Goal: Register for event/course

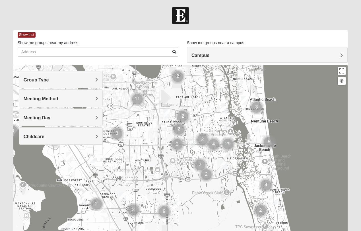
drag, startPoint x: 272, startPoint y: 109, endPoint x: 321, endPoint y: 75, distance: 58.7
click at [321, 75] on div at bounding box center [180, 179] width 335 height 228
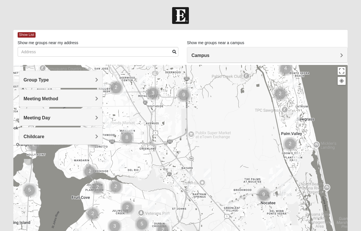
drag, startPoint x: 225, startPoint y: 202, endPoint x: 244, endPoint y: 84, distance: 119.7
click at [244, 84] on div at bounding box center [180, 179] width 335 height 228
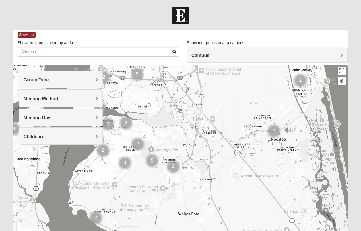
drag, startPoint x: 244, startPoint y: 171, endPoint x: 254, endPoint y: 106, distance: 65.7
click at [254, 106] on div at bounding box center [180, 179] width 335 height 228
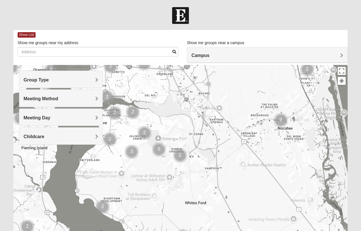
drag, startPoint x: 176, startPoint y: 102, endPoint x: 182, endPoint y: 91, distance: 13.5
click at [182, 91] on div at bounding box center [180, 179] width 335 height 228
click at [132, 151] on img "Cluster of 3 groups" at bounding box center [132, 152] width 14 height 14
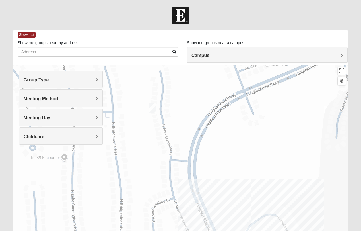
drag, startPoint x: 138, startPoint y: 152, endPoint x: 239, endPoint y: 151, distance: 100.2
click at [239, 151] on div "To navigate, press the arrow keys." at bounding box center [180, 179] width 335 height 228
click at [153, 108] on img "Womens Crane 32259" at bounding box center [152, 107] width 7 height 9
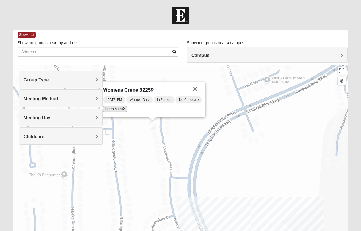
click at [120, 107] on span "Learn More" at bounding box center [115, 109] width 24 height 6
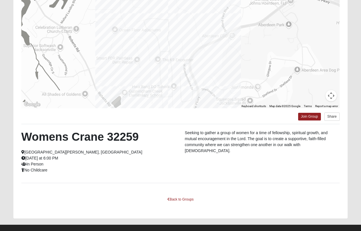
scroll to position [76, 0]
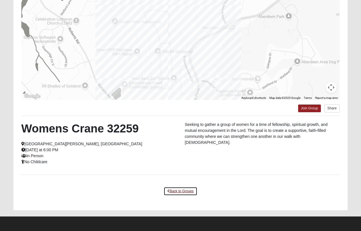
click at [177, 189] on link "Back to Groups" at bounding box center [181, 191] width 34 height 9
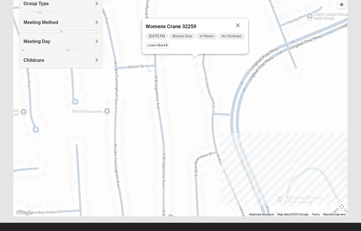
drag, startPoint x: 250, startPoint y: 114, endPoint x: 293, endPoint y: 126, distance: 45.1
click at [293, 126] on div "Womens Crane 32259 Tuesday PM Women Only In Person No Childcare Learn More" at bounding box center [180, 103] width 335 height 228
click at [225, 166] on img "Mixed Hayes 32259" at bounding box center [225, 165] width 7 height 9
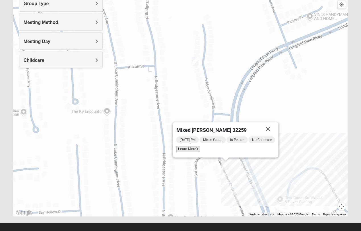
click at [190, 149] on span "Learn More" at bounding box center [188, 149] width 24 height 6
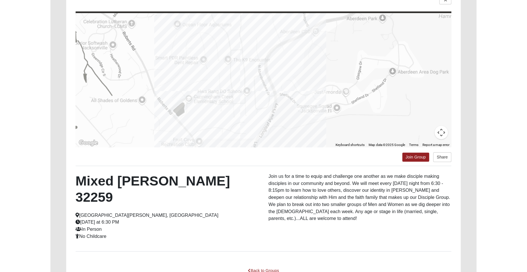
scroll to position [38, 0]
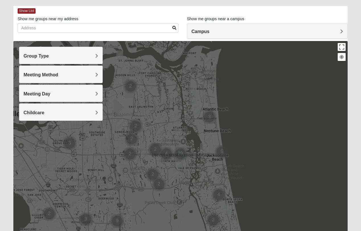
scroll to position [57, 0]
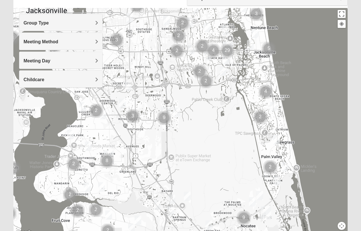
drag, startPoint x: 156, startPoint y: 204, endPoint x: 203, endPoint y: 134, distance: 84.5
click at [203, 134] on div at bounding box center [180, 122] width 335 height 228
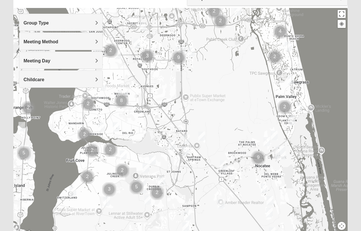
drag, startPoint x: 185, startPoint y: 139, endPoint x: 201, endPoint y: 79, distance: 62.4
click at [201, 79] on div at bounding box center [180, 122] width 335 height 228
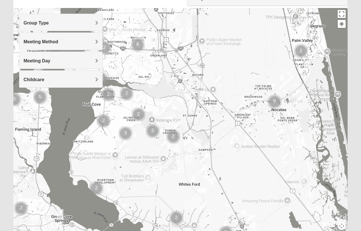
drag, startPoint x: 204, startPoint y: 130, endPoint x: 221, endPoint y: 72, distance: 59.6
click at [221, 72] on div at bounding box center [180, 122] width 335 height 228
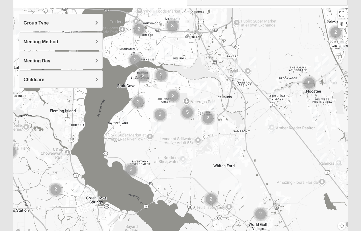
drag, startPoint x: 190, startPoint y: 166, endPoint x: 224, endPoint y: 147, distance: 39.4
click at [224, 147] on div at bounding box center [180, 122] width 335 height 228
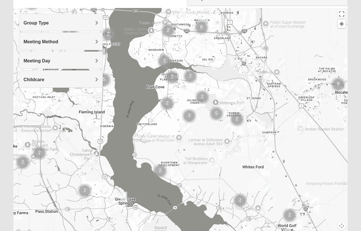
drag, startPoint x: 173, startPoint y: 130, endPoint x: 206, endPoint y: 132, distance: 33.9
click at [206, 132] on div at bounding box center [180, 122] width 335 height 228
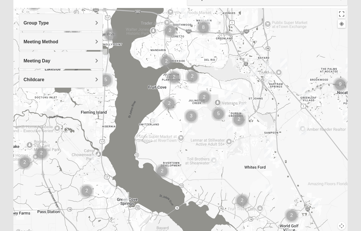
click at [173, 77] on img "Cluster of 2 groups" at bounding box center [174, 77] width 14 height 14
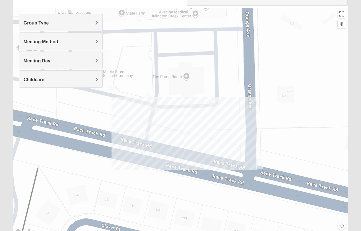
click at [261, 163] on img "Mens Goehring, Kauffman 32259" at bounding box center [259, 163] width 7 height 9
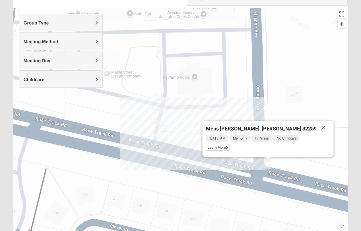
drag, startPoint x: 135, startPoint y: 96, endPoint x: 144, endPoint y: 97, distance: 8.8
click at [144, 97] on div "Mens Goehring, Kauffman 32259 Wednesday AM Men Only In Person No Childcare Lear…" at bounding box center [180, 122] width 335 height 228
click at [107, 69] on img "Mens Hayes 32259" at bounding box center [106, 71] width 7 height 9
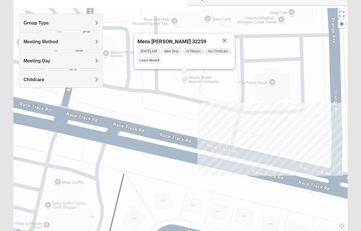
drag, startPoint x: 134, startPoint y: 82, endPoint x: 213, endPoint y: 88, distance: 78.8
click at [213, 88] on div "Mens Hayes 32259 Monday AM Men Only In Person No Childcare Learn More" at bounding box center [180, 122] width 335 height 228
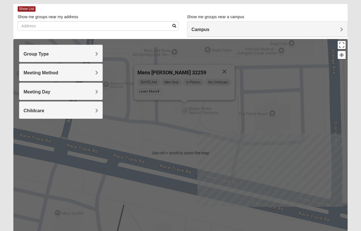
scroll to position [26, 0]
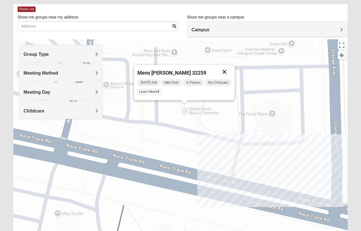
click at [225, 71] on button "Close" at bounding box center [225, 72] width 14 height 14
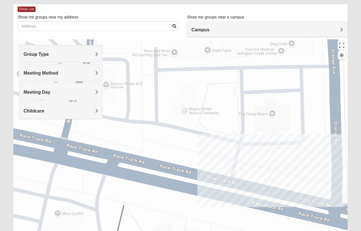
click at [80, 54] on h4 "Group Type" at bounding box center [61, 54] width 75 height 5
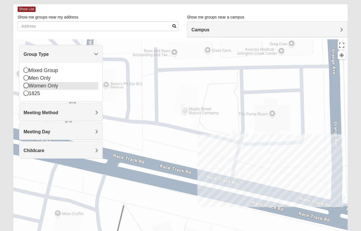
click at [28, 85] on icon at bounding box center [26, 85] width 5 height 5
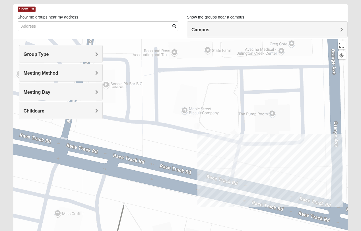
click at [69, 51] on div "Group Type" at bounding box center [60, 53] width 83 height 17
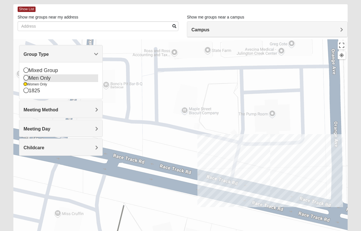
click at [26, 78] on icon at bounding box center [26, 77] width 5 height 5
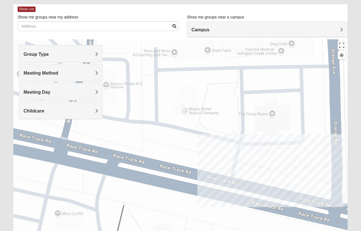
click at [95, 53] on h4 "Group Type" at bounding box center [61, 54] width 75 height 5
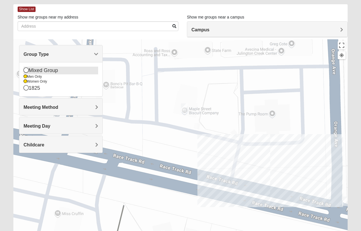
click at [24, 69] on icon at bounding box center [26, 69] width 5 height 5
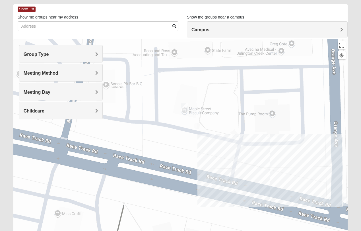
click at [49, 54] on span "Group Type" at bounding box center [36, 54] width 25 height 5
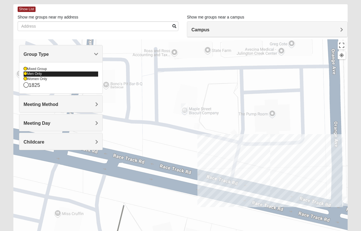
click at [26, 73] on icon at bounding box center [25, 73] width 3 height 3
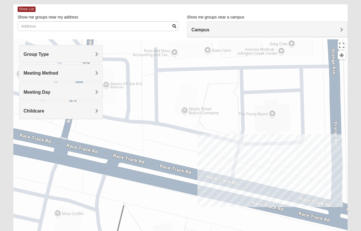
click at [91, 70] on div "Meeting Method" at bounding box center [60, 72] width 83 height 17
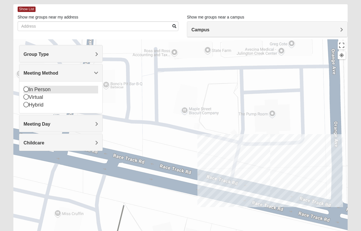
click at [26, 89] on icon at bounding box center [26, 89] width 5 height 5
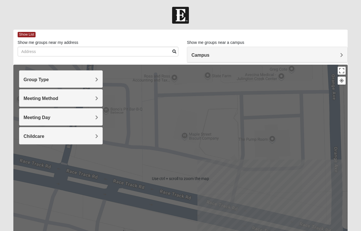
scroll to position [0, 0]
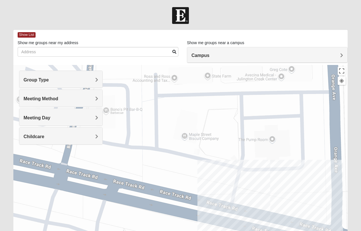
click at [168, 113] on div at bounding box center [180, 179] width 335 height 228
click at [343, 72] on button "Toggle fullscreen view" at bounding box center [342, 71] width 8 height 8
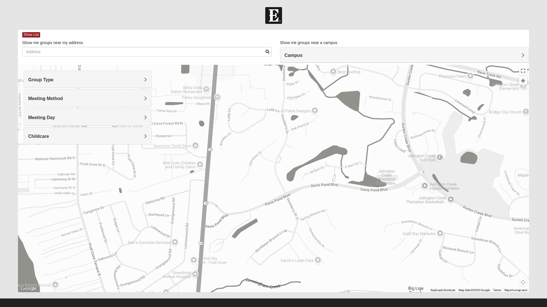
drag, startPoint x: 365, startPoint y: 280, endPoint x: 326, endPoint y: 108, distance: 176.1
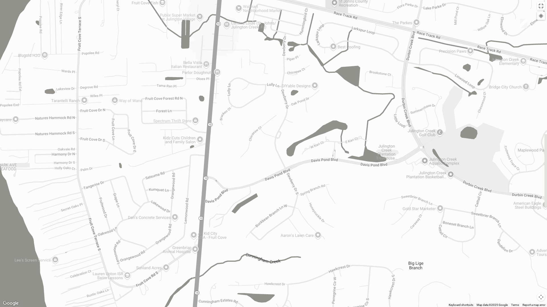
click at [326, 108] on div at bounding box center [273, 153] width 547 height 307
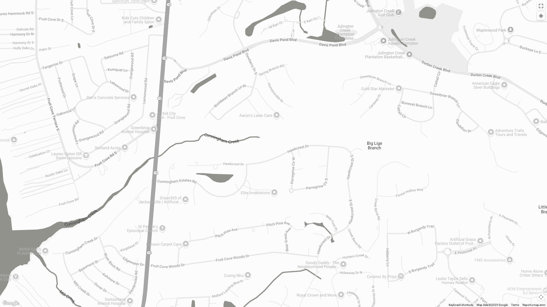
drag, startPoint x: 374, startPoint y: 228, endPoint x: 333, endPoint y: 107, distance: 127.8
click at [333, 107] on div at bounding box center [273, 153] width 547 height 307
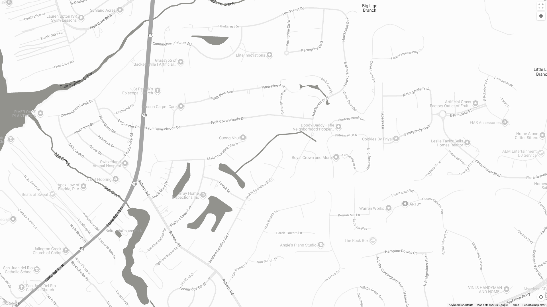
drag, startPoint x: 363, startPoint y: 249, endPoint x: 358, endPoint y: 110, distance: 138.7
click at [358, 110] on div at bounding box center [273, 153] width 547 height 307
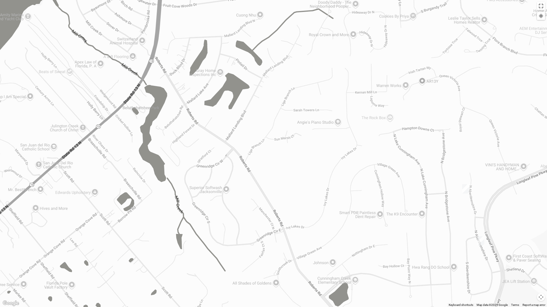
drag, startPoint x: 362, startPoint y: 221, endPoint x: 379, endPoint y: 96, distance: 125.3
click at [365, 96] on div at bounding box center [273, 153] width 547 height 307
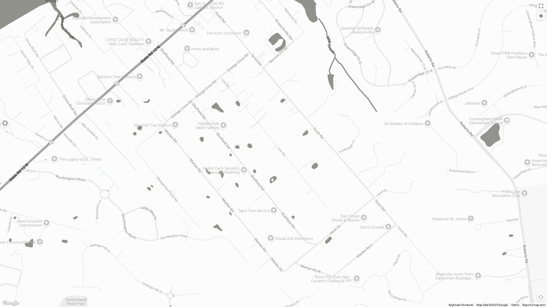
drag, startPoint x: 389, startPoint y: 239, endPoint x: 541, endPoint y: 78, distance: 220.9
click at [365, 78] on div at bounding box center [273, 153] width 547 height 307
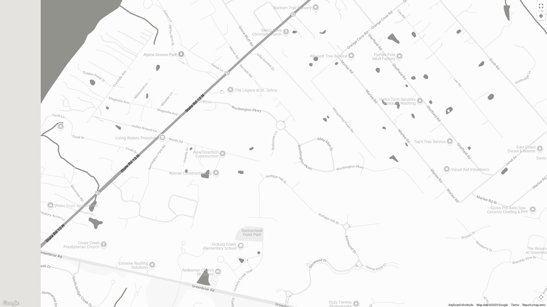
drag, startPoint x: 380, startPoint y: 149, endPoint x: 565, endPoint y: 75, distance: 198.8
click at [365, 75] on html "Log In Find A Group Error Show List Loading Groups" at bounding box center [273, 156] width 547 height 313
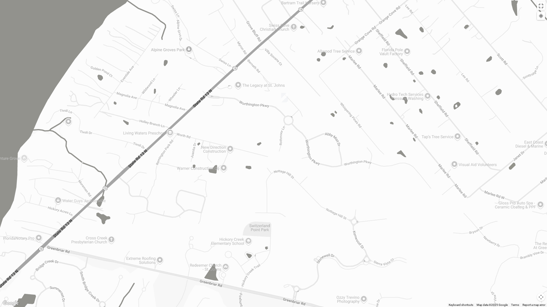
click at [285, 97] on img "Mixed Otts 32259" at bounding box center [284, 97] width 7 height 9
click at [252, 82] on span "Learn More" at bounding box center [250, 82] width 24 height 6
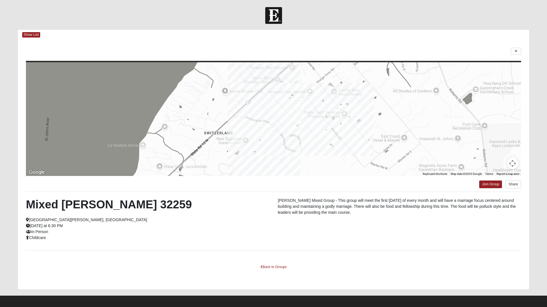
click at [32, 35] on html "Log In Find A Group Error Show List Loading Groups" at bounding box center [273, 155] width 547 height 311
click at [32, 34] on html "Log In Find A Group Error Show List Loading Groups" at bounding box center [273, 155] width 547 height 311
click at [274, 231] on html "Log In Find A Group Error Show List Loading Groups" at bounding box center [273, 155] width 547 height 311
click at [271, 231] on html "Log In Find A Group Error Show List Loading Groups" at bounding box center [273, 155] width 547 height 311
click at [365, 52] on html "Log In Find A Group Error Show List Loading Groups" at bounding box center [273, 155] width 547 height 311
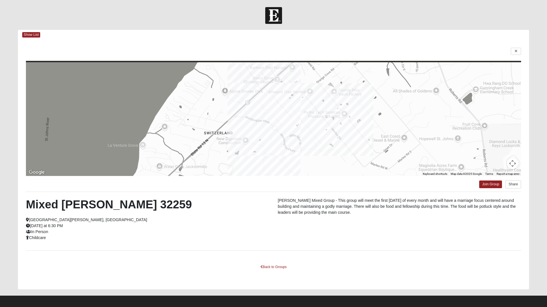
drag, startPoint x: 309, startPoint y: 134, endPoint x: 392, endPoint y: 205, distance: 109.2
click at [364, 231] on html "Log In Find A Group Error Show List Loading Groups" at bounding box center [273, 155] width 547 height 311
click at [365, 52] on html "Log In Find A Group Error Show List Loading Groups" at bounding box center [273, 155] width 547 height 311
drag, startPoint x: 45, startPoint y: 2, endPoint x: 93, endPoint y: 132, distance: 138.2
click at [90, 140] on html "Log In Find A Group Error Show List Loading Groups" at bounding box center [273, 155] width 547 height 311
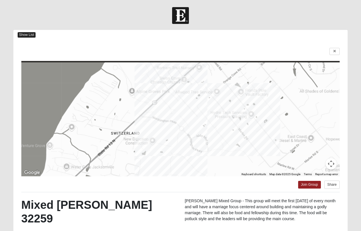
click at [27, 34] on span "Show List" at bounding box center [27, 34] width 18 height 5
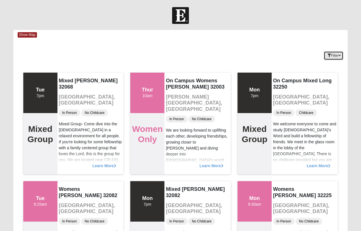
click at [332, 54] on button "Filter" at bounding box center [334, 55] width 20 height 9
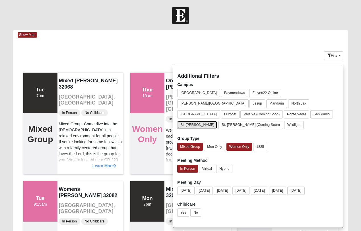
click at [186, 121] on button "St. [PERSON_NAME]" at bounding box center [197, 125] width 40 height 8
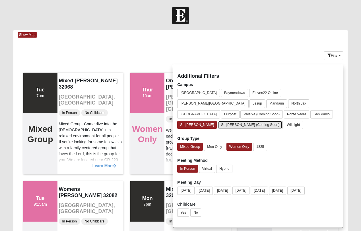
click at [219, 121] on button "St. [PERSON_NAME] (Coming Soon)" at bounding box center [250, 125] width 65 height 8
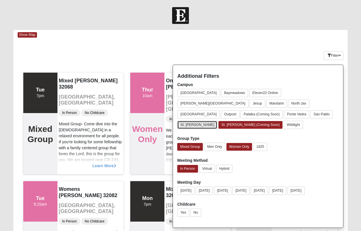
click at [187, 121] on button "St. [PERSON_NAME]" at bounding box center [197, 125] width 40 height 8
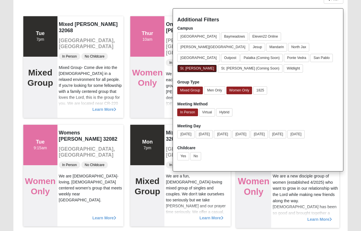
scroll to position [57, 0]
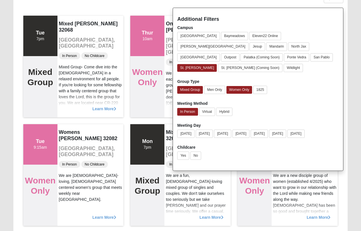
click at [301, 108] on div "In Person Virtual Hybrid" at bounding box center [258, 113] width 162 height 11
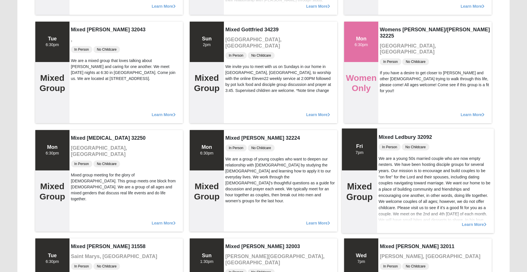
scroll to position [712, 0]
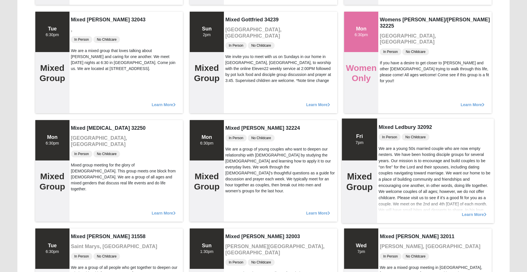
click at [365, 212] on span "Learn More" at bounding box center [473, 212] width 25 height 0
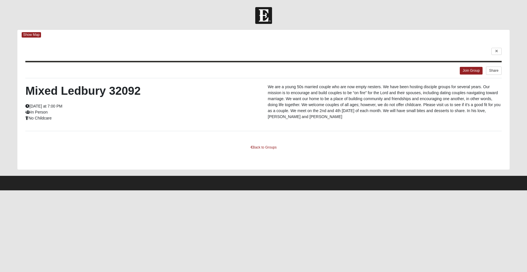
scroll to position [0, 0]
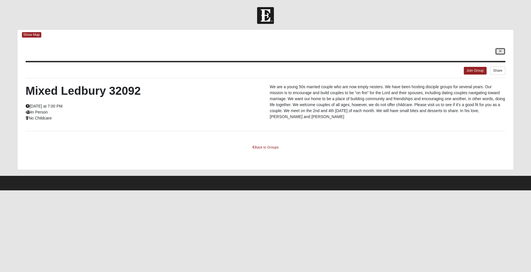
click at [365, 51] on link at bounding box center [500, 51] width 10 height 7
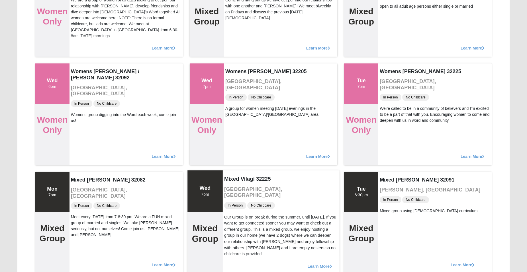
scroll to position [1537, 0]
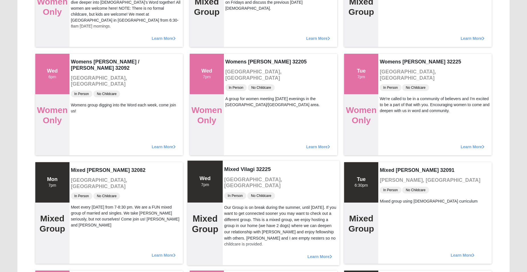
click at [316, 231] on span "Learn More" at bounding box center [319, 254] width 25 height 0
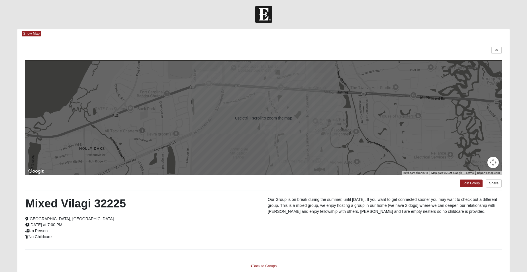
scroll to position [0, 0]
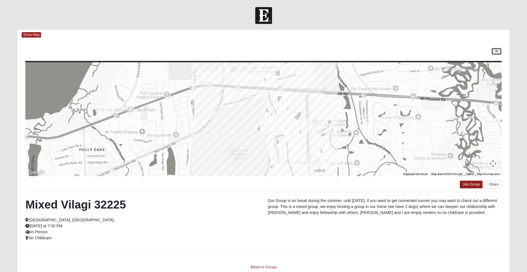
click at [365, 52] on icon at bounding box center [496, 51] width 2 height 3
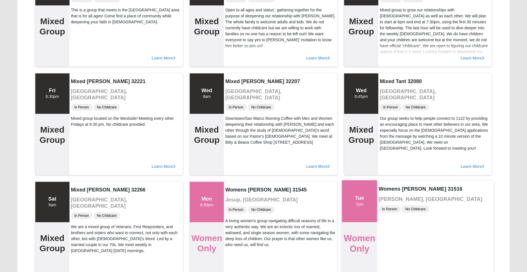
scroll to position [1964, 0]
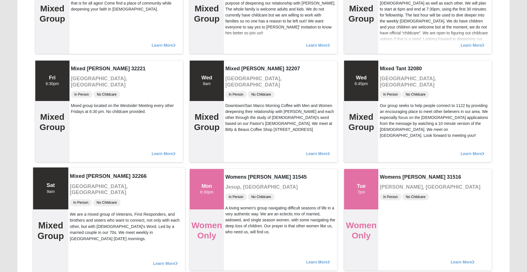
click at [157, 221] on div "We are a mixed group of Veterans, First Responders, and brothers and sisters wh…" at bounding box center [127, 226] width 114 height 31
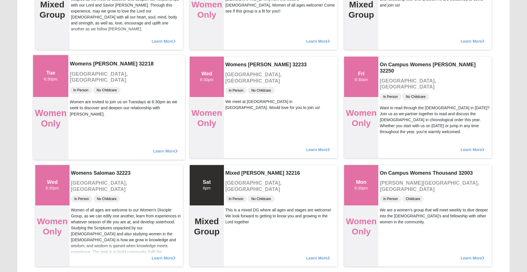
scroll to position [2590, 0]
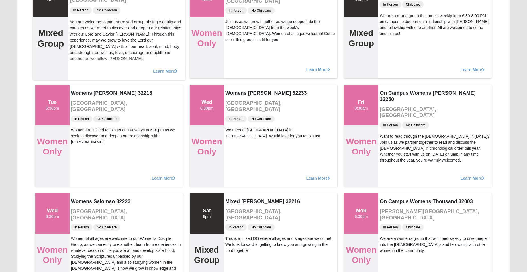
click at [165, 68] on span "Learn More" at bounding box center [165, 68] width 25 height 0
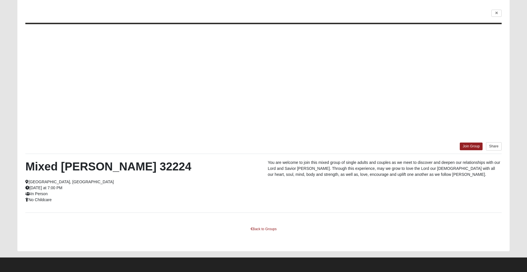
scroll to position [38, 0]
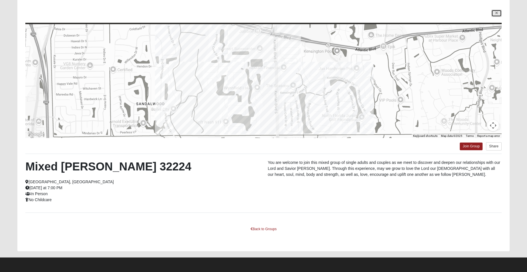
click at [365, 11] on link at bounding box center [496, 13] width 10 height 7
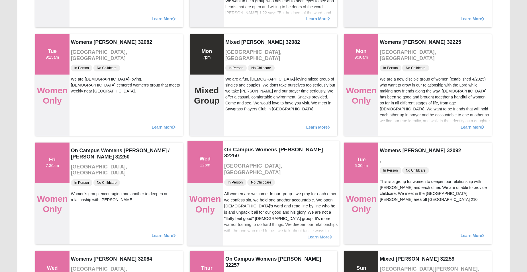
scroll to position [152, 0]
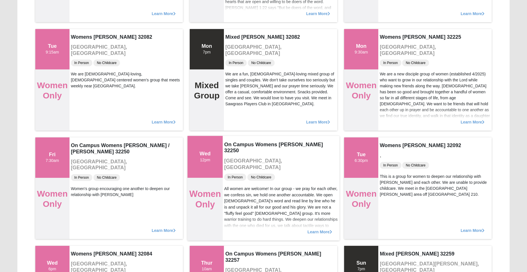
click at [318, 229] on span "Learn More" at bounding box center [319, 229] width 25 height 0
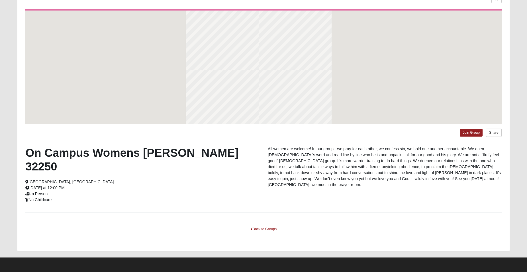
scroll to position [38, 0]
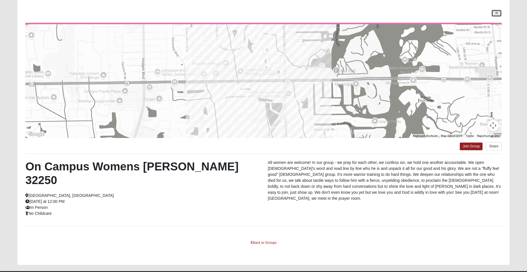
click at [365, 13] on icon at bounding box center [496, 12] width 2 height 3
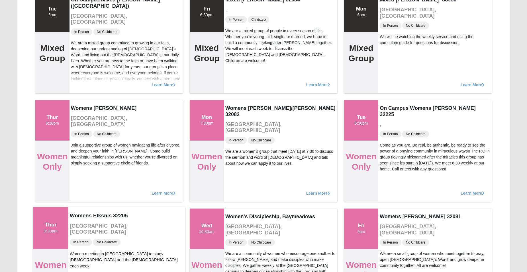
scroll to position [4014, 0]
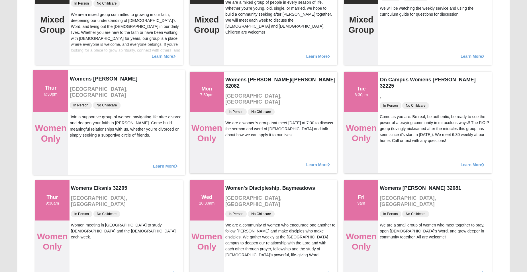
click at [158, 163] on span "Learn More" at bounding box center [165, 163] width 25 height 0
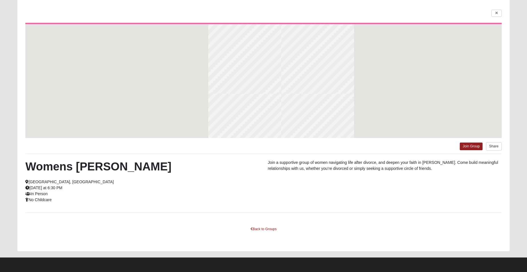
scroll to position [38, 0]
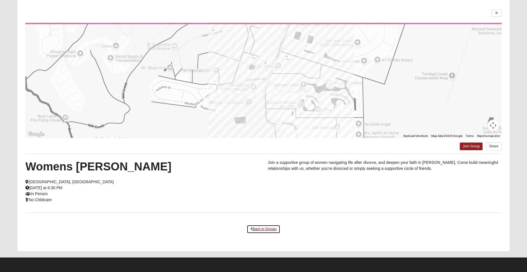
click at [263, 230] on link "Back to Groups" at bounding box center [264, 229] width 34 height 9
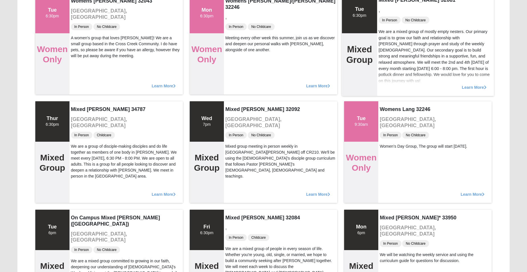
scroll to position [3739, 0]
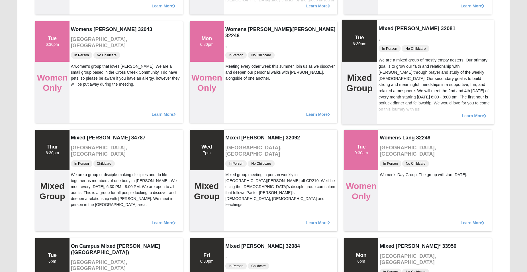
click at [365, 113] on span "Learn More" at bounding box center [473, 113] width 25 height 0
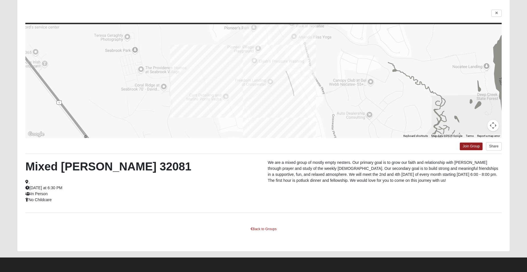
click at [353, 57] on div at bounding box center [263, 81] width 476 height 114
click at [344, 164] on p "We are a mixed group of mostly empty nesters. Our primary goal is to grow our f…" at bounding box center [385, 172] width 234 height 24
click at [365, 166] on p "We are a mixed group of mostly empty nesters. Our primary goal is to grow our f…" at bounding box center [385, 172] width 234 height 24
click at [365, 15] on icon at bounding box center [496, 12] width 2 height 3
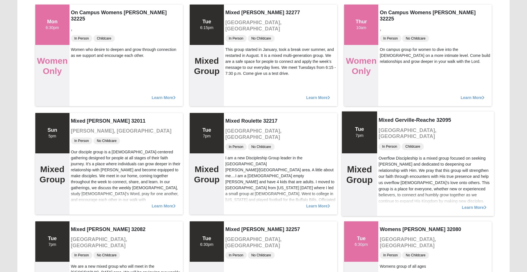
scroll to position [5067, 0]
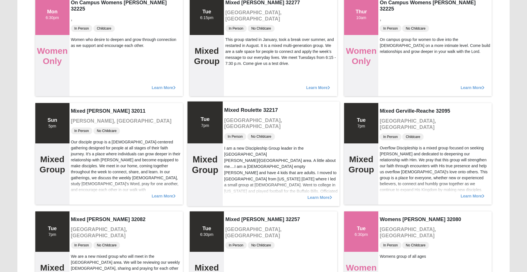
click at [319, 194] on span "Learn More" at bounding box center [319, 194] width 25 height 0
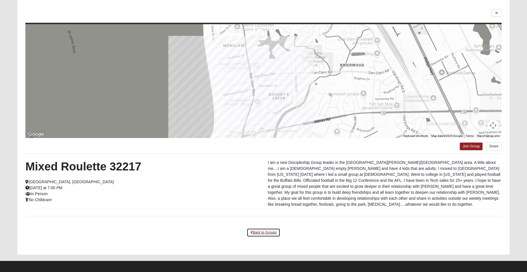
click at [269, 228] on link "Back to Groups" at bounding box center [264, 232] width 34 height 9
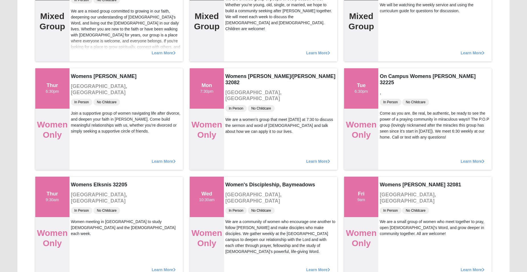
scroll to position [4013, 0]
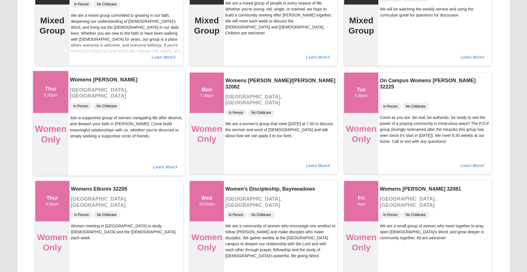
click at [159, 164] on span "Learn More" at bounding box center [165, 164] width 25 height 0
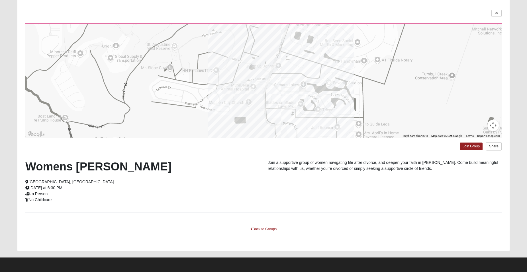
click at [365, 50] on div at bounding box center [263, 81] width 476 height 114
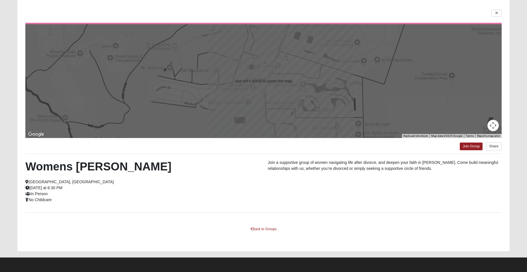
click at [365, 47] on div at bounding box center [263, 81] width 476 height 114
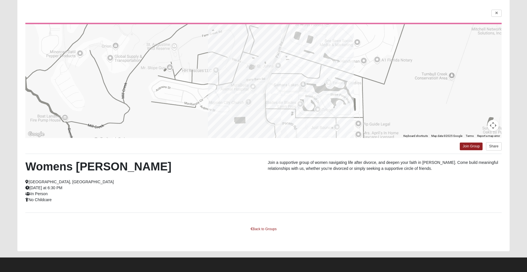
click at [365, 101] on div at bounding box center [263, 81] width 476 height 114
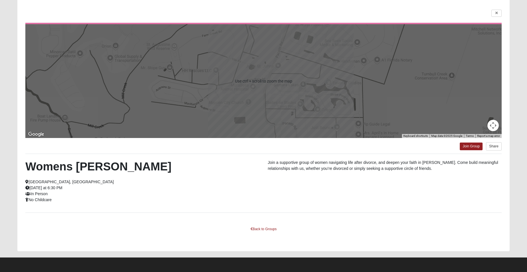
scroll to position [10, 0]
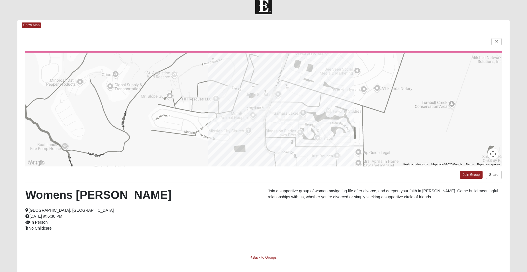
click at [314, 82] on div at bounding box center [263, 110] width 476 height 114
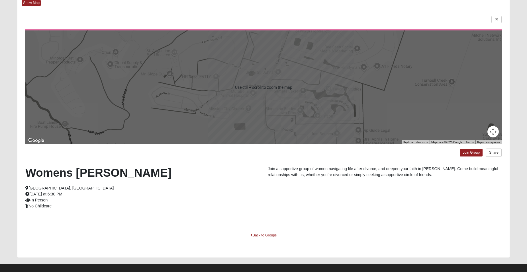
scroll to position [38, 0]
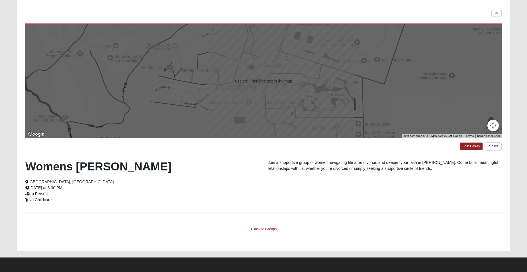
click at [313, 83] on div at bounding box center [263, 81] width 476 height 114
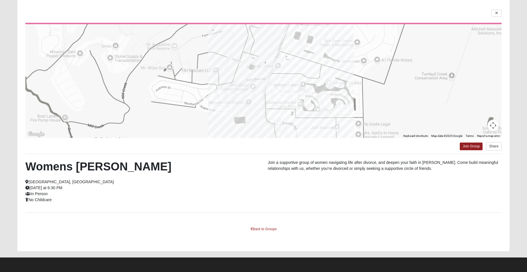
click at [313, 83] on div at bounding box center [263, 81] width 476 height 114
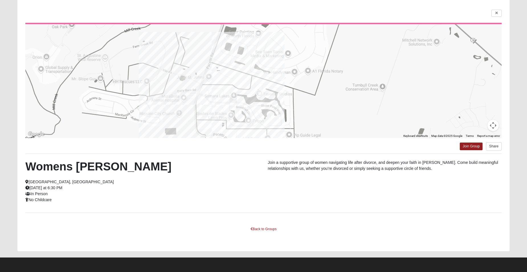
drag, startPoint x: 430, startPoint y: 90, endPoint x: 361, endPoint y: 102, distance: 70.1
click at [361, 102] on div at bounding box center [263, 81] width 476 height 114
click at [268, 229] on link "Back to Groups" at bounding box center [264, 229] width 34 height 9
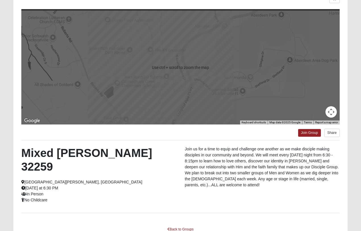
scroll to position [76, 0]
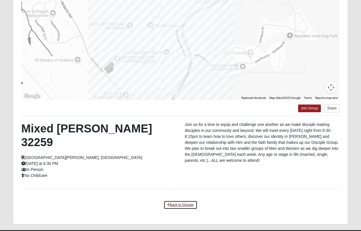
click at [187, 200] on link "Back to Groups" at bounding box center [181, 204] width 34 height 9
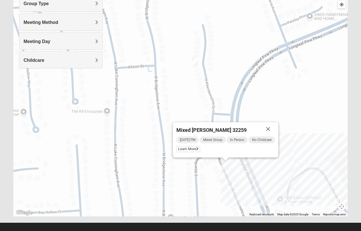
click at [270, 129] on button "Close" at bounding box center [269, 129] width 14 height 14
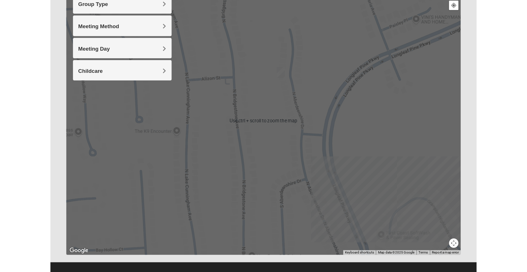
scroll to position [0, 0]
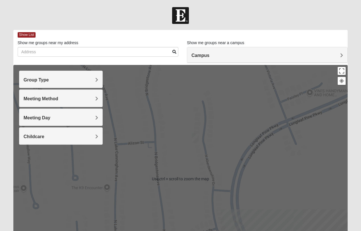
click at [94, 117] on h4 "Meeting Day" at bounding box center [61, 117] width 75 height 5
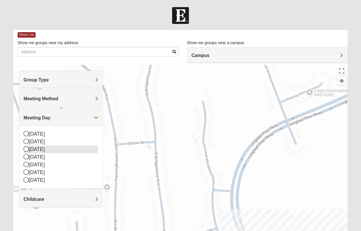
click at [25, 151] on icon at bounding box center [26, 148] width 5 height 5
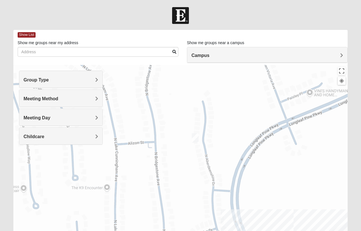
click at [98, 100] on div "Meeting Method" at bounding box center [60, 98] width 83 height 17
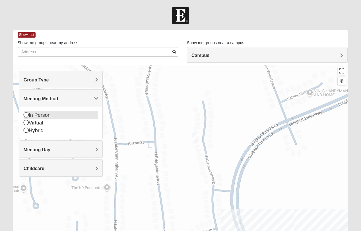
click at [45, 115] on div "In Person" at bounding box center [61, 115] width 75 height 8
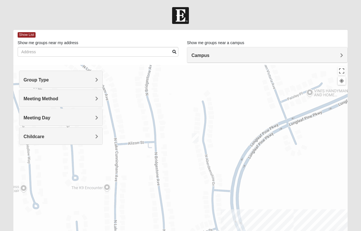
click at [49, 81] on span "Group Type" at bounding box center [36, 79] width 25 height 5
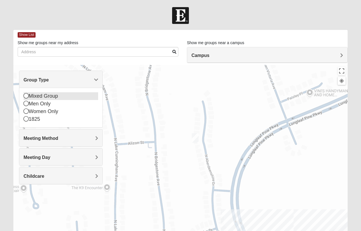
click at [27, 96] on icon at bounding box center [26, 95] width 5 height 5
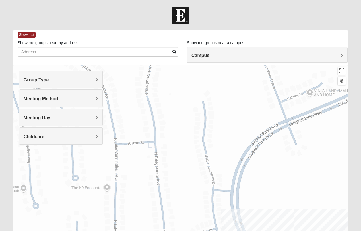
click at [79, 137] on h4 "Childcare" at bounding box center [61, 136] width 75 height 5
click at [35, 160] on div "No" at bounding box center [61, 161] width 75 height 8
click at [343, 72] on button "Toggle fullscreen view" at bounding box center [342, 71] width 8 height 8
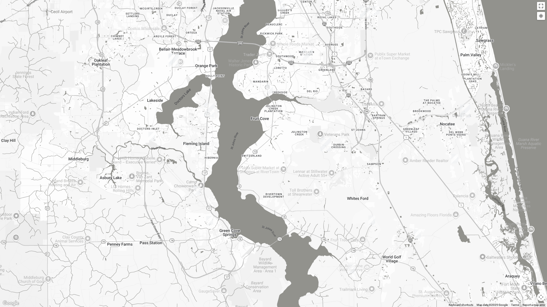
click at [269, 88] on img "Mixed VonNieda 32223" at bounding box center [269, 88] width 7 height 9
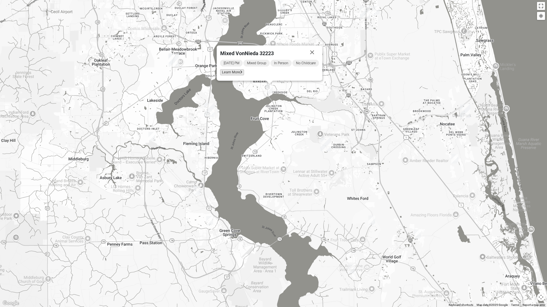
click at [238, 73] on span "Learn More" at bounding box center [232, 72] width 24 height 6
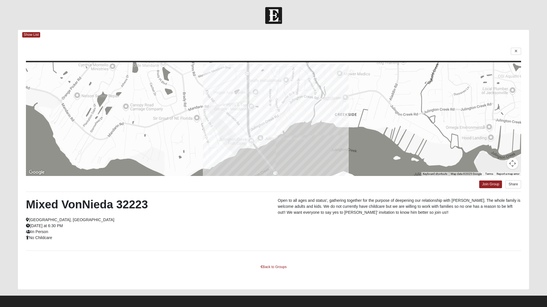
click at [271, 231] on html "Log In Find A Group Error Show List Loading Groups" at bounding box center [273, 155] width 547 height 311
click at [267, 231] on html "Log In Find A Group Error Show List Loading Groups" at bounding box center [273, 155] width 547 height 311
click at [361, 52] on html "Log In Find A Group Error Show List Loading Groups" at bounding box center [273, 155] width 547 height 311
click at [361, 49] on html "Log In Find A Group Error Show List Loading Groups" at bounding box center [273, 155] width 547 height 311
click at [251, 130] on html "Log In Find A Group Error Show List Loading Groups" at bounding box center [273, 155] width 547 height 311
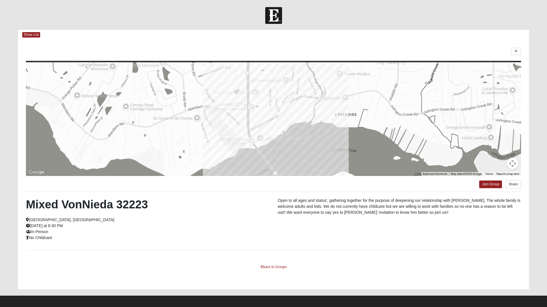
click at [361, 50] on html "Log In Find A Group Error Show List Loading Groups" at bounding box center [273, 155] width 547 height 311
click at [273, 231] on html "Log In Find A Group Error Show List Loading Groups" at bounding box center [273, 155] width 547 height 311
click at [270, 231] on html "Log In Find A Group Error Show List Loading Groups" at bounding box center [273, 155] width 547 height 311
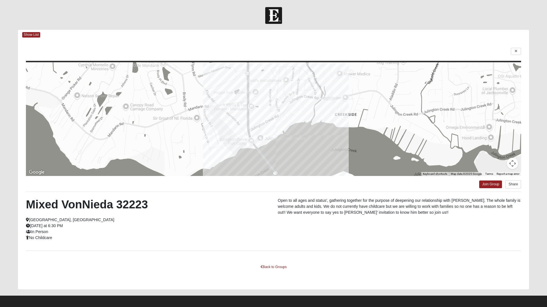
click at [270, 231] on html "Log In Find A Group Error Show List Loading Groups" at bounding box center [273, 155] width 547 height 311
click at [361, 50] on html "Log In Find A Group Error Show List Loading Groups" at bounding box center [273, 155] width 547 height 311
click at [361, 52] on html "Log In Find A Group Error Show List Loading Groups" at bounding box center [273, 155] width 547 height 311
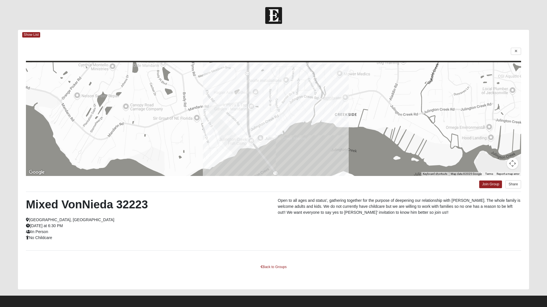
click at [361, 52] on html "Log In Find A Group Error Show List Loading Groups" at bounding box center [273, 155] width 547 height 311
drag, startPoint x: 145, startPoint y: 112, endPoint x: 298, endPoint y: 130, distance: 154.1
click at [192, 220] on html "Log In Find A Group Error Show List Loading Groups" at bounding box center [273, 155] width 547 height 311
click at [361, 51] on html "Log In Find A Group Error Show List Loading Groups" at bounding box center [273, 155] width 547 height 311
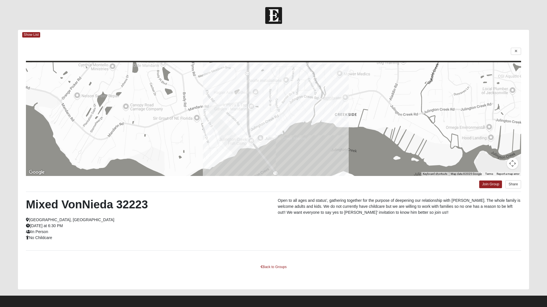
click at [361, 51] on html "Log In Find A Group Error Show List Loading Groups" at bounding box center [273, 155] width 547 height 311
click at [361, 52] on html "Log In Find A Group Error Show List Loading Groups" at bounding box center [273, 155] width 547 height 311
click at [361, 51] on html "Log In Find A Group Error Show List Loading Groups" at bounding box center [273, 155] width 547 height 311
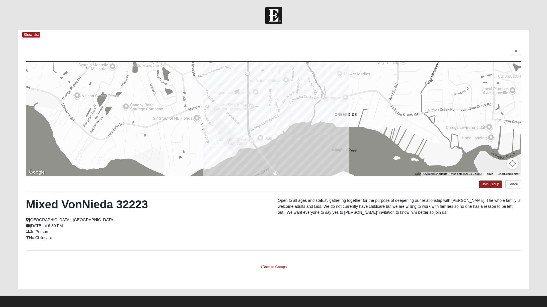
click at [361, 51] on html "Log In Find A Group Error Show List Loading Groups" at bounding box center [273, 155] width 547 height 311
click at [30, 34] on html "Log In Find A Group Error Show List Loading Groups" at bounding box center [273, 155] width 547 height 311
click at [275, 231] on html "Log In Find A Group Error Show List Loading Groups" at bounding box center [273, 155] width 547 height 311
click at [276, 231] on html "Log In Find A Group Error Show List Loading Groups" at bounding box center [273, 155] width 547 height 311
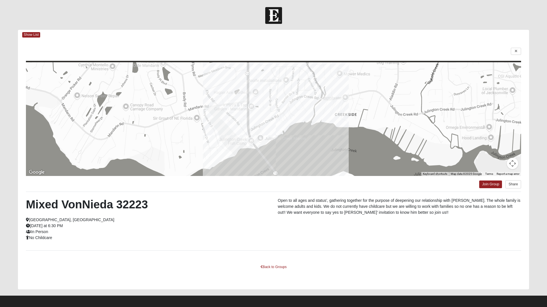
click at [35, 35] on html "Log In Find A Group Error Show List Loading Groups" at bounding box center [273, 155] width 547 height 311
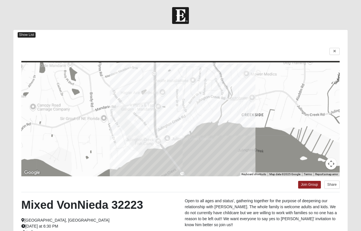
click at [26, 34] on span "Show List" at bounding box center [27, 34] width 18 height 5
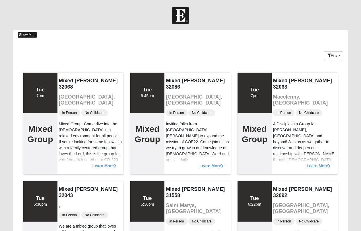
click at [28, 34] on span "Show Map" at bounding box center [27, 34] width 19 height 5
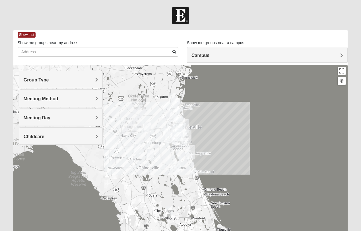
click at [94, 81] on h4 "Group Type" at bounding box center [61, 79] width 75 height 5
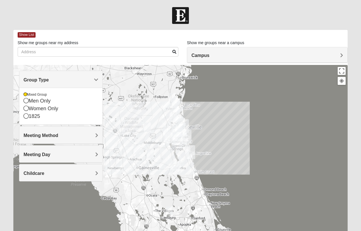
click at [128, 88] on div at bounding box center [180, 179] width 335 height 228
click at [61, 136] on h4 "Meeting Method" at bounding box center [61, 135] width 75 height 5
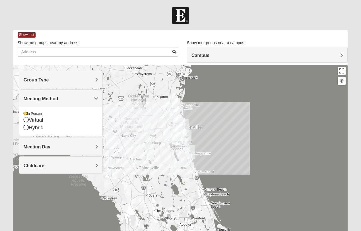
click at [61, 148] on h4 "Meeting Day" at bounding box center [61, 146] width 75 height 5
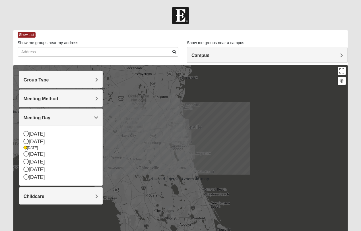
click at [161, 157] on div at bounding box center [180, 179] width 335 height 228
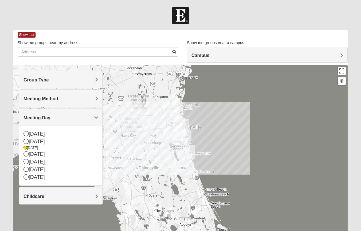
click at [258, 143] on div at bounding box center [180, 179] width 335 height 228
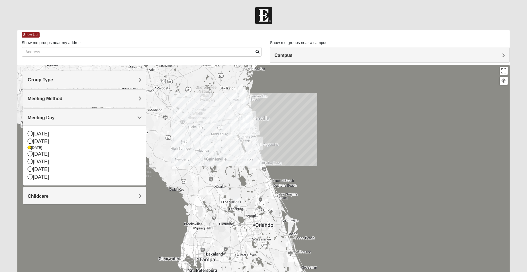
drag, startPoint x: 246, startPoint y: 150, endPoint x: 229, endPoint y: 142, distance: 18.0
click at [229, 142] on div at bounding box center [263, 179] width 492 height 228
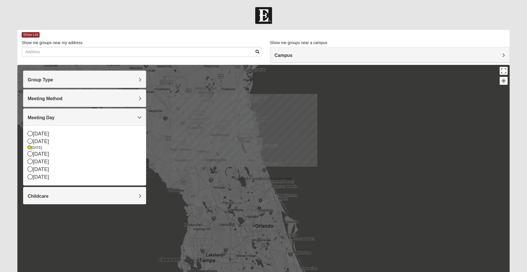
click at [235, 142] on div at bounding box center [263, 179] width 492 height 228
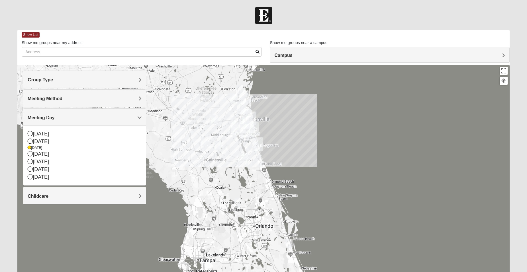
click at [361, 105] on div at bounding box center [263, 179] width 492 height 228
click at [286, 55] on span "Campus" at bounding box center [283, 55] width 18 height 5
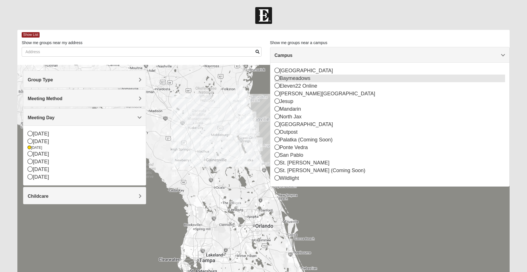
click at [286, 79] on div "Baymeadows" at bounding box center [389, 79] width 230 height 8
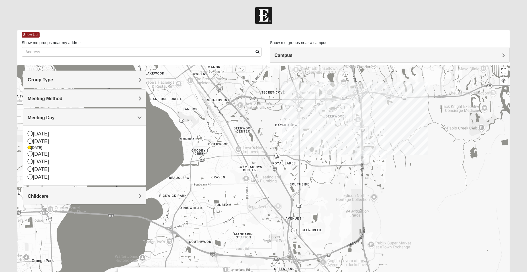
drag, startPoint x: 212, startPoint y: 90, endPoint x: 294, endPoint y: 131, distance: 91.7
click at [294, 131] on div "Mixed VonNieda 32223 Tuesday PM Mixed Group In Person No Childcare Learn More" at bounding box center [263, 179] width 492 height 228
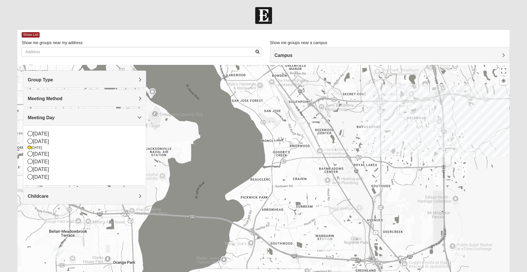
drag, startPoint x: 222, startPoint y: 125, endPoint x: 307, endPoint y: 128, distance: 85.2
click at [307, 128] on div "Mixed VonNieda 32223 Tuesday PM Mixed Group In Person No Childcare Learn More" at bounding box center [263, 179] width 492 height 228
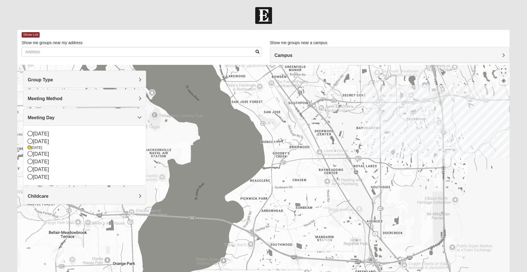
click at [277, 148] on img "Mixed Roulette 32217" at bounding box center [275, 146] width 7 height 9
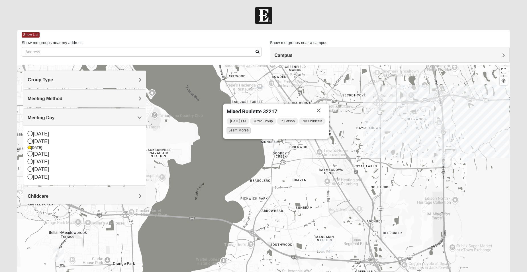
click at [245, 130] on span "Learn More" at bounding box center [239, 131] width 24 height 6
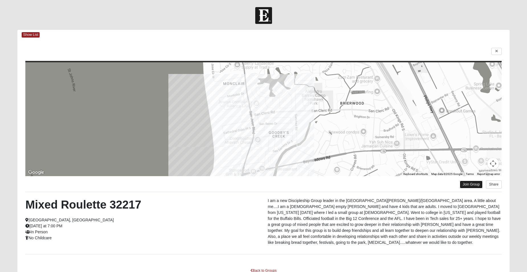
click at [361, 185] on link "Join Group" at bounding box center [470, 185] width 23 height 8
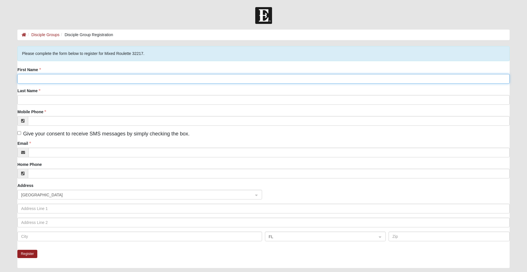
click at [75, 81] on input "First Name" at bounding box center [263, 79] width 492 height 10
type input "[PERSON_NAME]"
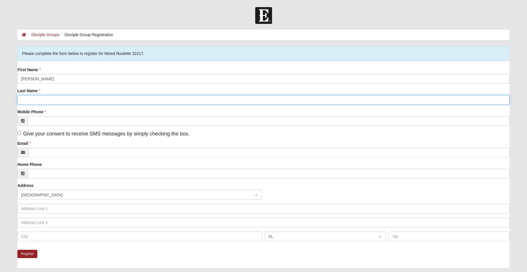
type input "[PERSON_NAME]"
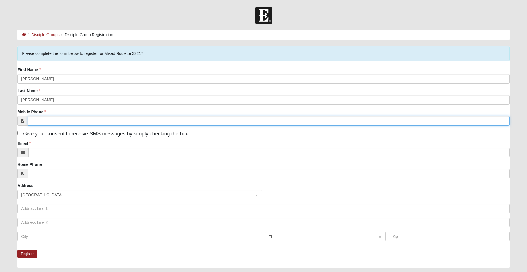
type input "[PHONE_NUMBER]"
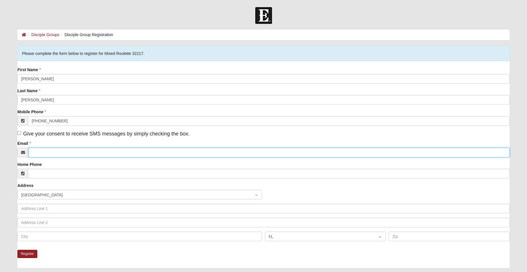
type input "[EMAIL_ADDRESS][DOMAIN_NAME]"
type input "[STREET_ADDRESS]"
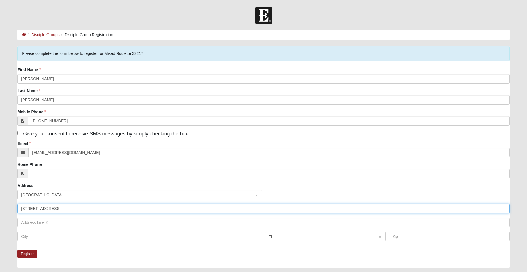
type input "SAINT [PERSON_NAME]"
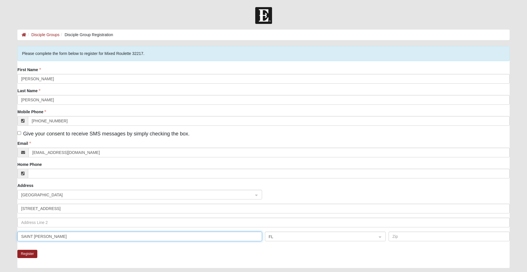
type input "32259"
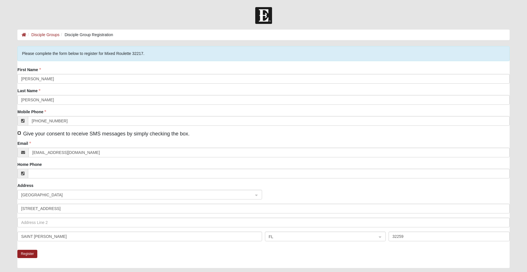
click at [20, 134] on input "Give your consent to receive SMS messages by simply checking the box." at bounding box center [19, 133] width 4 height 4
checkbox input "true"
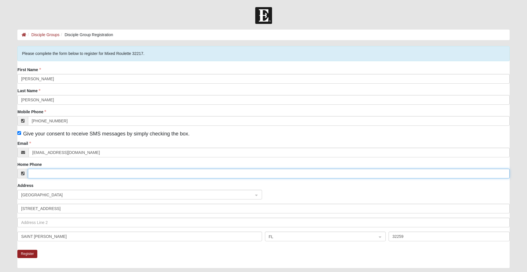
click at [62, 173] on input "Home Phone" at bounding box center [268, 174] width 481 height 10
type input "(904) 514-0841"
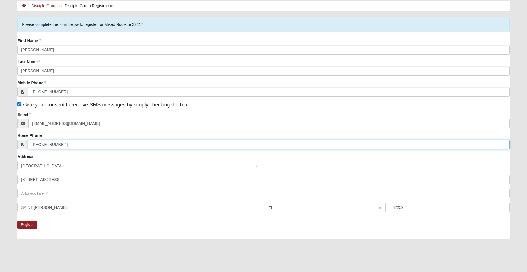
scroll to position [74, 0]
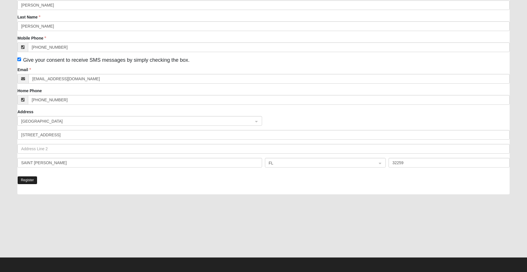
click at [27, 178] on button "Register" at bounding box center [27, 180] width 20 height 8
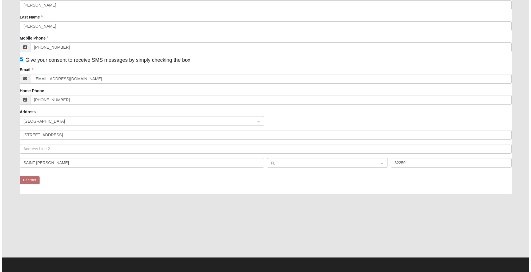
scroll to position [0, 0]
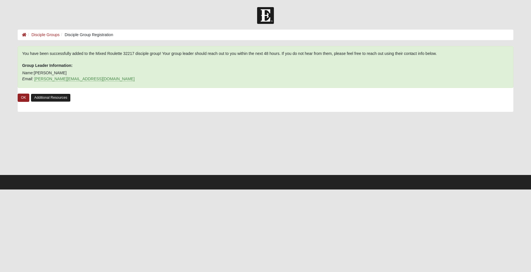
click at [56, 99] on link "Additional Resources" at bounding box center [51, 98] width 40 height 8
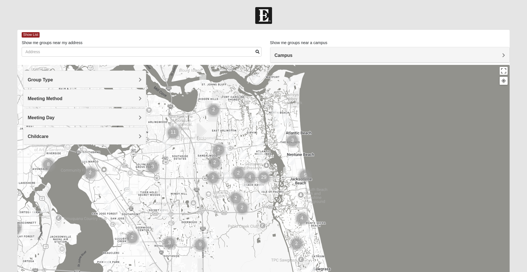
click at [120, 234] on img "Mixed Roulette 32217" at bounding box center [118, 233] width 7 height 9
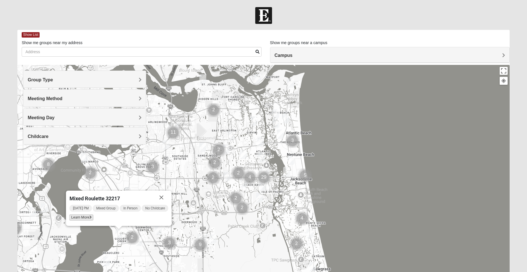
click at [84, 219] on span "Learn More" at bounding box center [81, 218] width 24 height 6
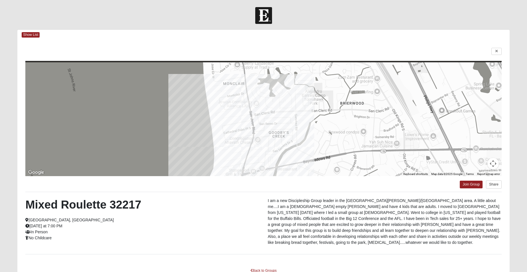
click at [343, 238] on p "I am a new Discipleship Group leader in the [GEOGRAPHIC_DATA][PERSON_NAME]/[GEO…" at bounding box center [385, 222] width 234 height 48
click at [392, 238] on p "I am a new Discipleship Group leader in the [GEOGRAPHIC_DATA][PERSON_NAME]/[GEO…" at bounding box center [385, 222] width 234 height 48
click at [471, 236] on p "I am a new Discipleship Group leader in the [GEOGRAPHIC_DATA][PERSON_NAME]/[GEO…" at bounding box center [385, 222] width 234 height 48
click at [496, 49] on link at bounding box center [496, 51] width 10 height 7
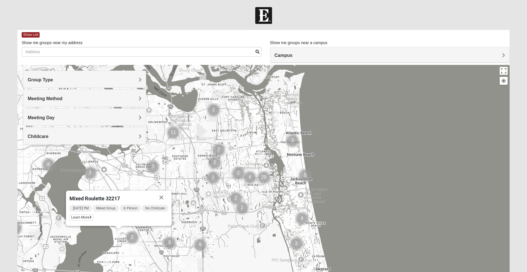
click at [286, 174] on img "Mixed Schneider 32250" at bounding box center [286, 171] width 7 height 9
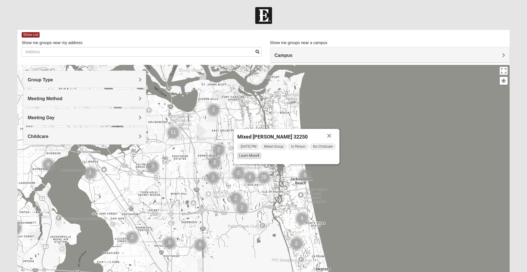
click at [245, 157] on span "Learn More" at bounding box center [249, 156] width 24 height 6
